Goal: Transaction & Acquisition: Purchase product/service

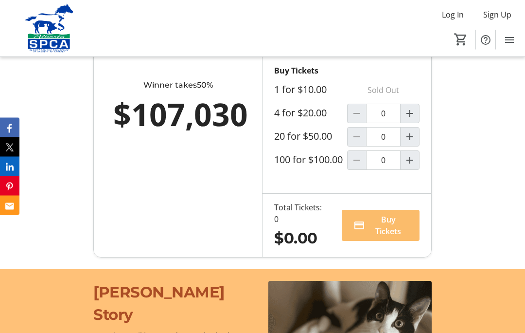
scroll to position [720, 0]
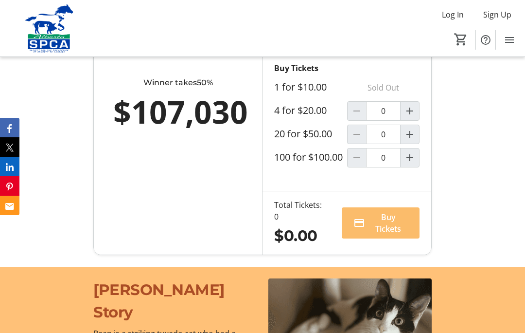
click at [409, 117] on mat-icon "Increment by one" at bounding box center [410, 111] width 12 height 12
type input "1"
click at [388, 234] on span "Buy Tickets" at bounding box center [388, 222] width 39 height 23
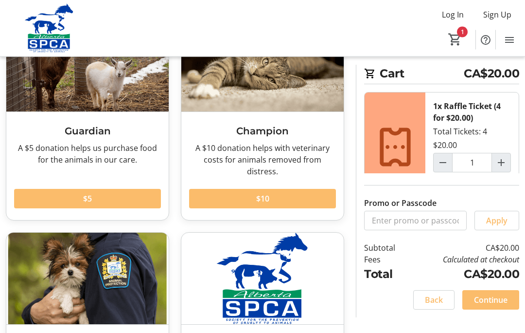
scroll to position [106, 0]
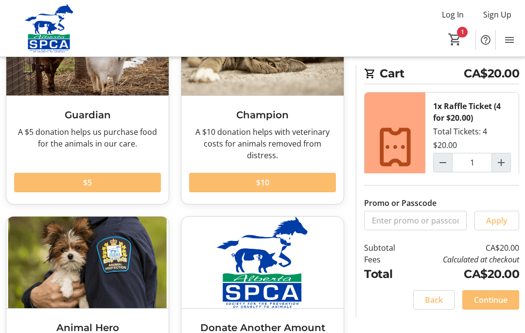
click at [497, 306] on span "Continue" at bounding box center [491, 300] width 34 height 12
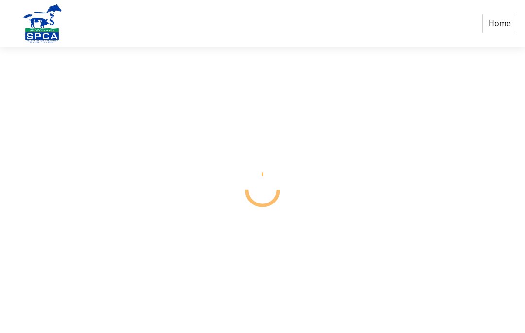
select select "CA"
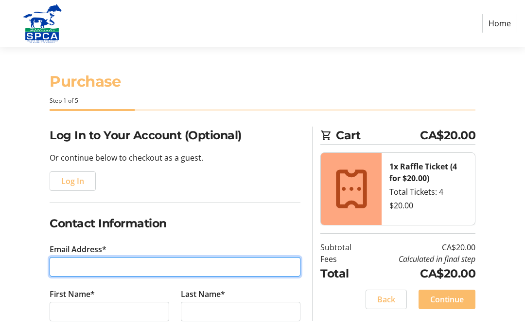
click at [206, 264] on input "Email Address*" at bounding box center [175, 266] width 251 height 19
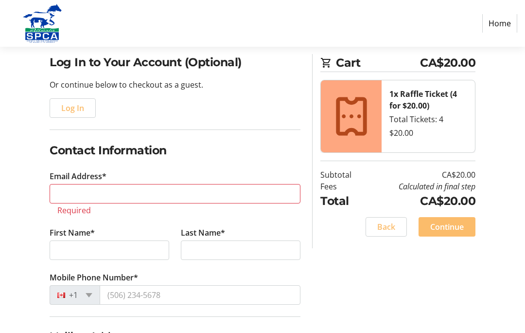
scroll to position [69, 0]
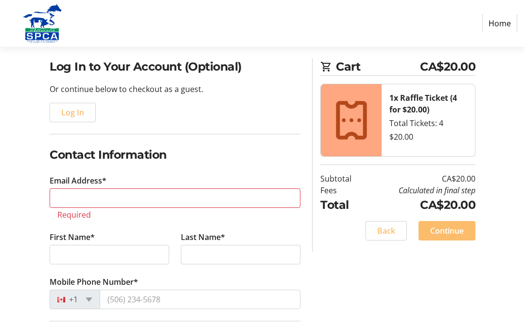
click at [74, 104] on span "button" at bounding box center [72, 112] width 45 height 23
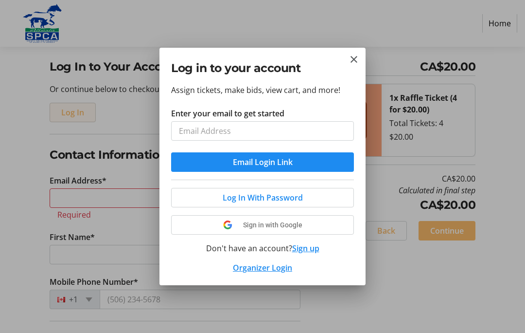
scroll to position [0, 0]
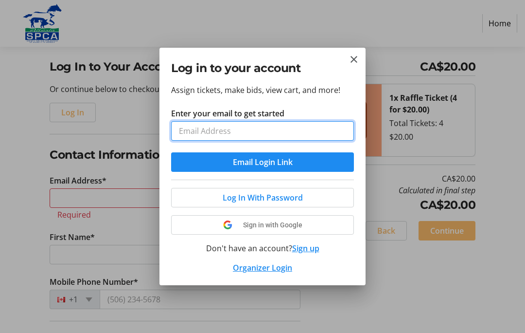
click at [303, 132] on input "Enter your email to get started" at bounding box center [262, 130] width 183 height 19
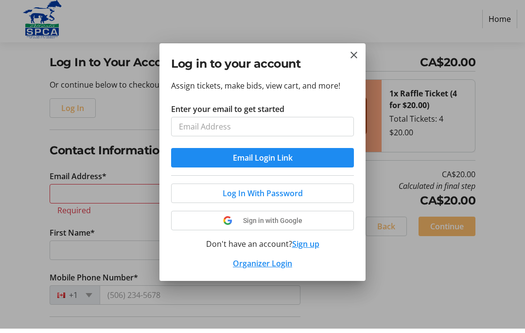
click at [0, 0] on tr-donor-auth-dialog-ui "Log in to your account Assign tickets, make bids, view cart, and more! Enter yo…" at bounding box center [0, 0] width 0 height 0
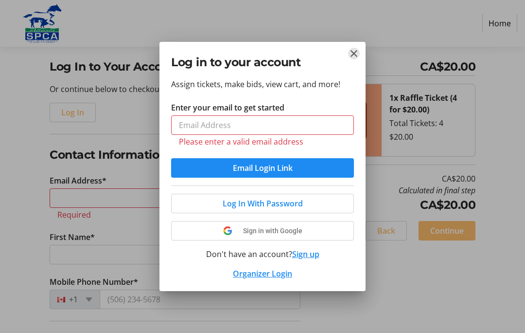
click at [355, 53] on mat-icon "Close" at bounding box center [354, 54] width 12 height 12
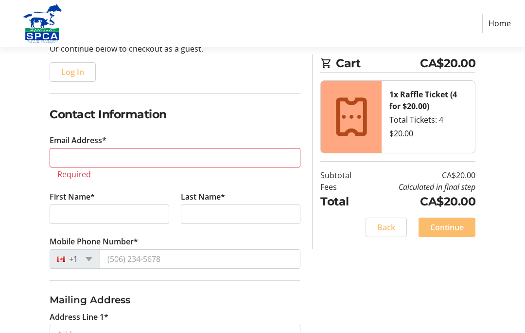
scroll to position [113, 0]
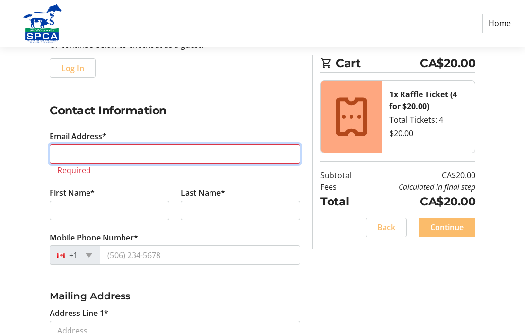
click at [235, 158] on input "Email Address*" at bounding box center [175, 153] width 251 height 19
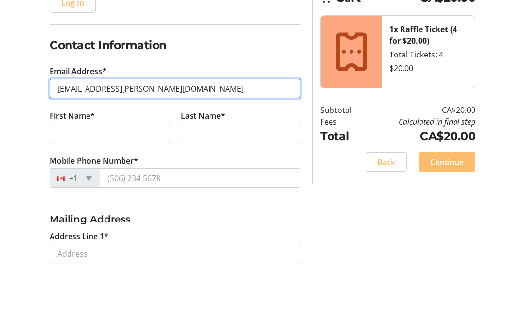
type input "[EMAIL_ADDRESS][PERSON_NAME][DOMAIN_NAME]"
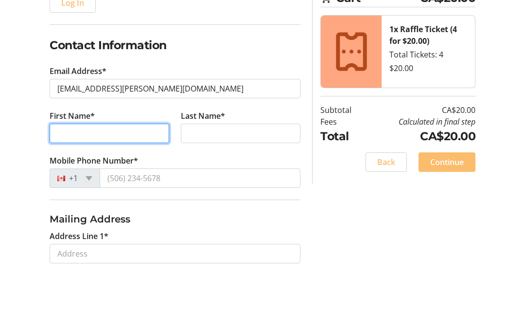
click at [144, 189] on input "First Name*" at bounding box center [110, 198] width 120 height 19
type input "[PERSON_NAME]"
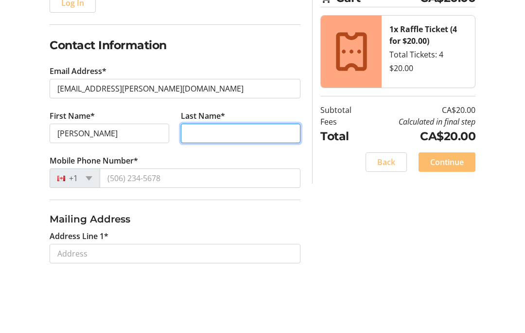
click at [245, 189] on input "Last Name*" at bounding box center [241, 198] width 120 height 19
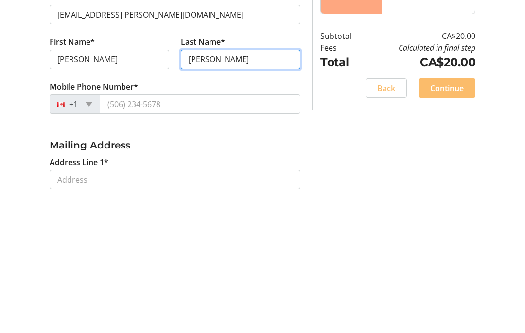
type input "[PERSON_NAME]"
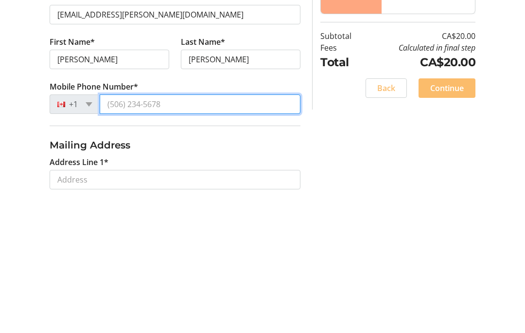
click at [240, 234] on input "Mobile Phone Number*" at bounding box center [200, 243] width 201 height 19
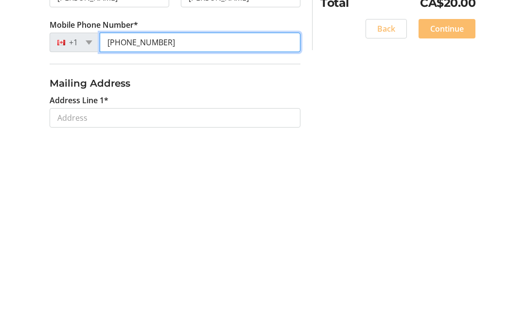
scroll to position [116, 0]
type input "[PHONE_NUMBER]"
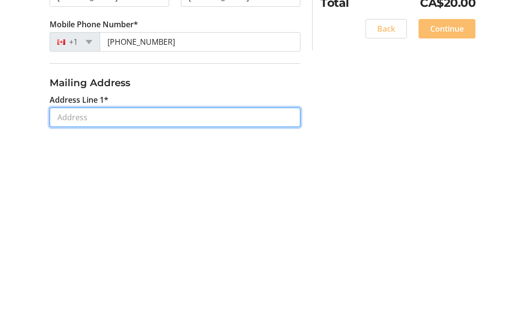
click at [228, 292] on tr-form-field "Address Line 1*" at bounding box center [175, 314] width 263 height 45
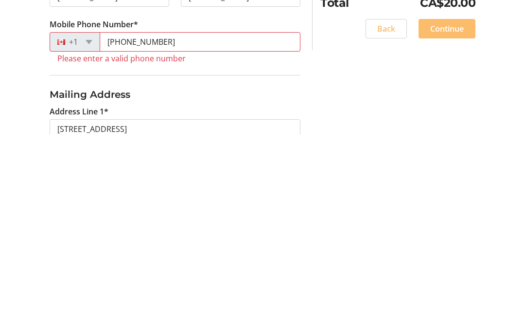
type input "[STREET_ADDRESS]"
type input "[GEOGRAPHIC_DATA]"
select select "AB"
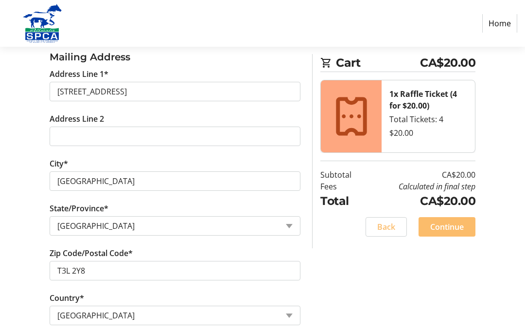
scroll to position [385, 0]
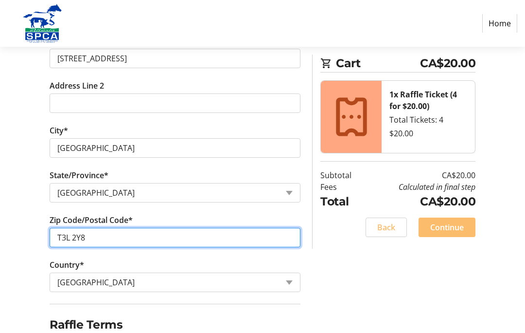
click at [162, 238] on input "T3L 2Y8" at bounding box center [175, 237] width 251 height 19
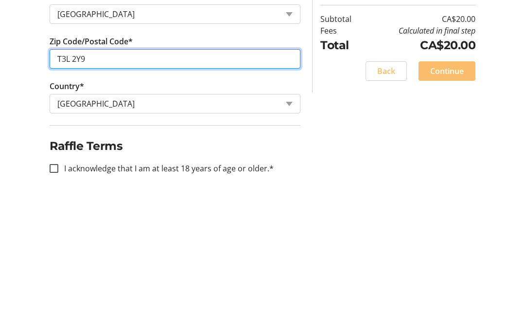
scroll to position [427, 0]
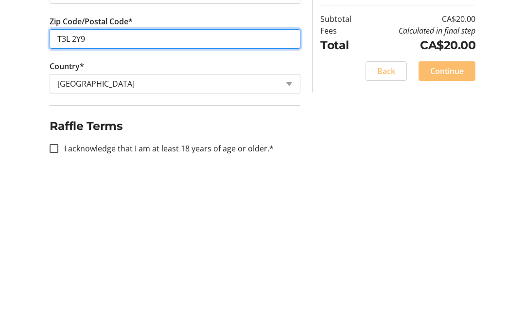
type input "T3L 2Y9"
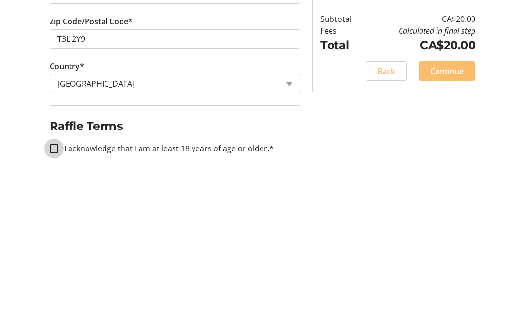
click at [54, 300] on input "I acknowledge that I am at least 18 years of age or older.*" at bounding box center [54, 304] width 9 height 9
checkbox input "true"
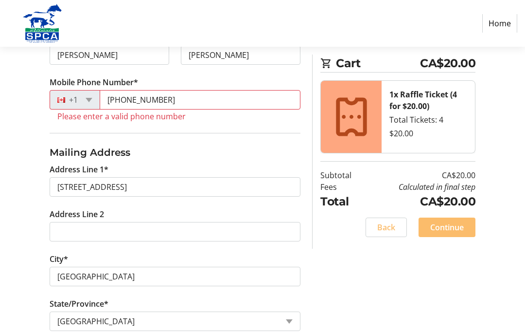
scroll to position [257, 0]
click at [123, 94] on input "[PHONE_NUMBER]" at bounding box center [200, 99] width 201 height 19
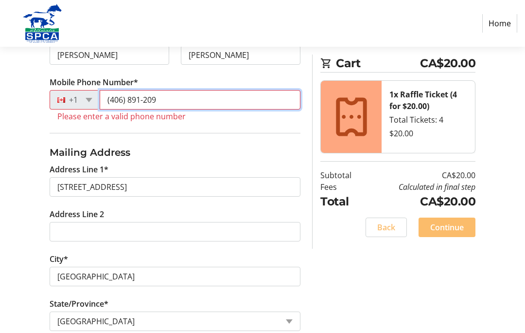
type input "[PHONE_NUMBER]"
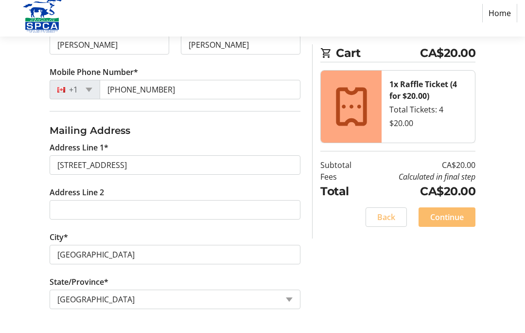
click at [502, 144] on div "Log In to Your Account (Optional) Or continue below to checkout as a guest. Log…" at bounding box center [262, 181] width 525 height 622
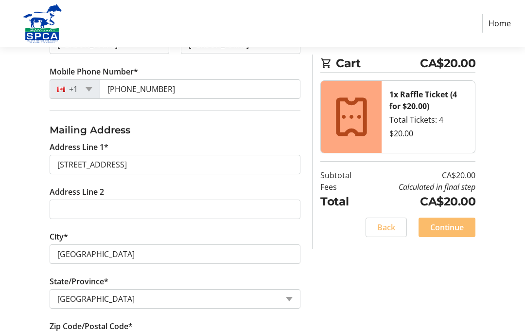
click at [455, 228] on span "Continue" at bounding box center [448, 227] width 34 height 12
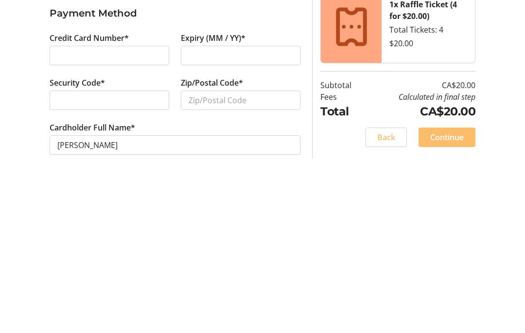
scroll to position [27, 0]
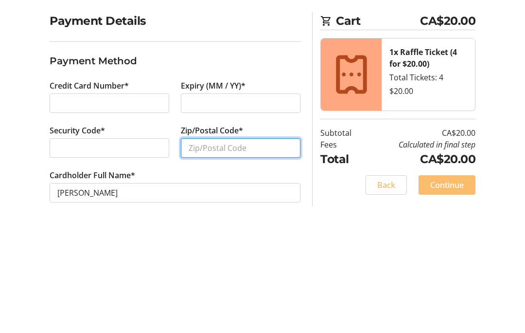
click at [256, 245] on input "Zip/Postal Code*" at bounding box center [241, 254] width 120 height 19
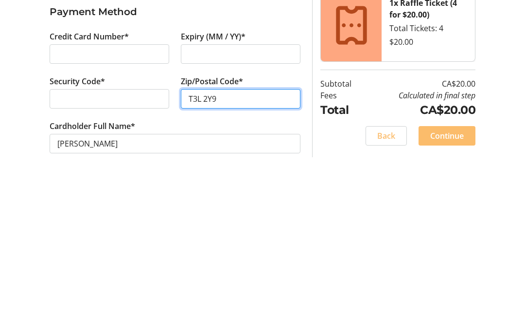
scroll to position [42, 0]
type input "T3L 2Y9"
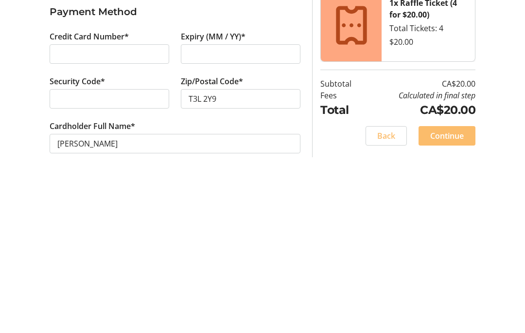
click at [458, 286] on span "Continue" at bounding box center [448, 292] width 34 height 12
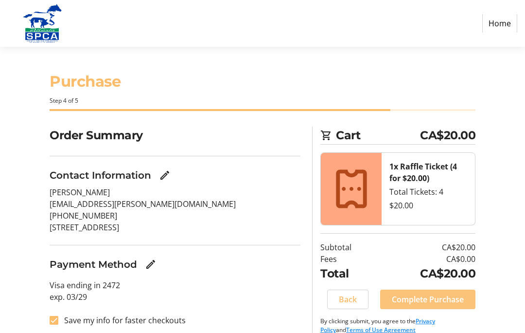
click at [453, 301] on span "Complete Purchase" at bounding box center [428, 299] width 72 height 12
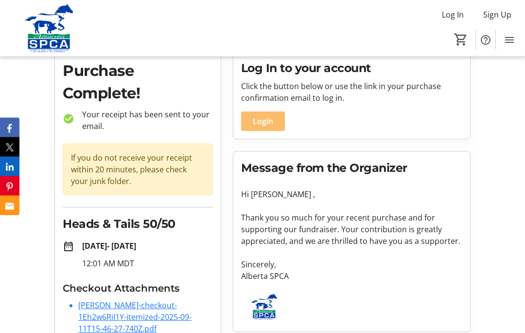
scroll to position [43, 0]
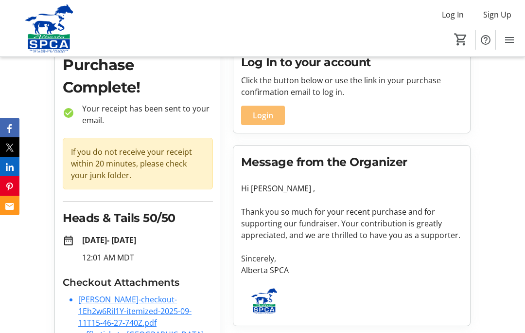
click at [143, 311] on link "[PERSON_NAME]-checkout-1Eh2w6RiI1Y-itemized-2025-09-11T15-46-27-740Z.pdf" at bounding box center [134, 311] width 113 height 34
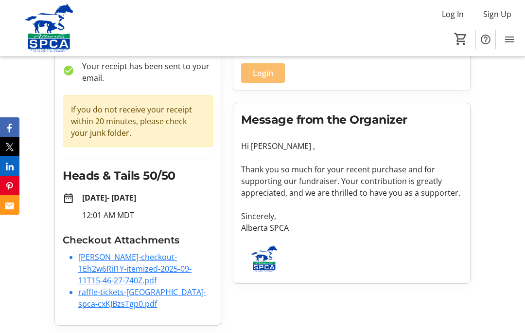
scroll to position [86, 0]
click at [135, 299] on link "raffle-tickets-[GEOGRAPHIC_DATA]-spca-cxKJBzsTgp0.pdf" at bounding box center [142, 298] width 128 height 22
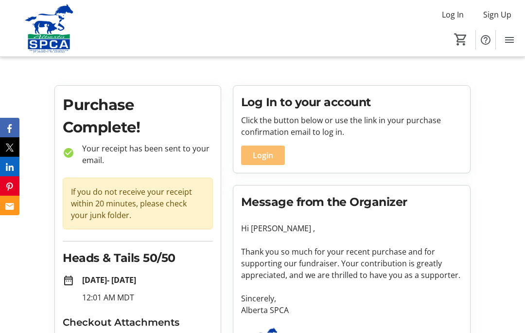
scroll to position [0, 0]
